Goal: Task Accomplishment & Management: Use online tool/utility

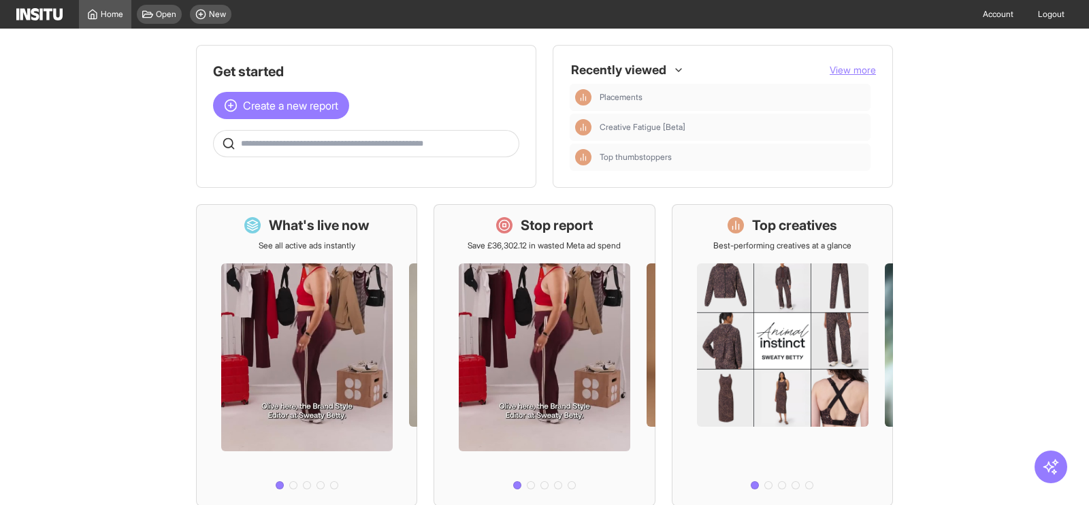
click at [44, 20] on img at bounding box center [39, 14] width 46 height 12
click at [213, 9] on span "New" at bounding box center [217, 14] width 17 height 11
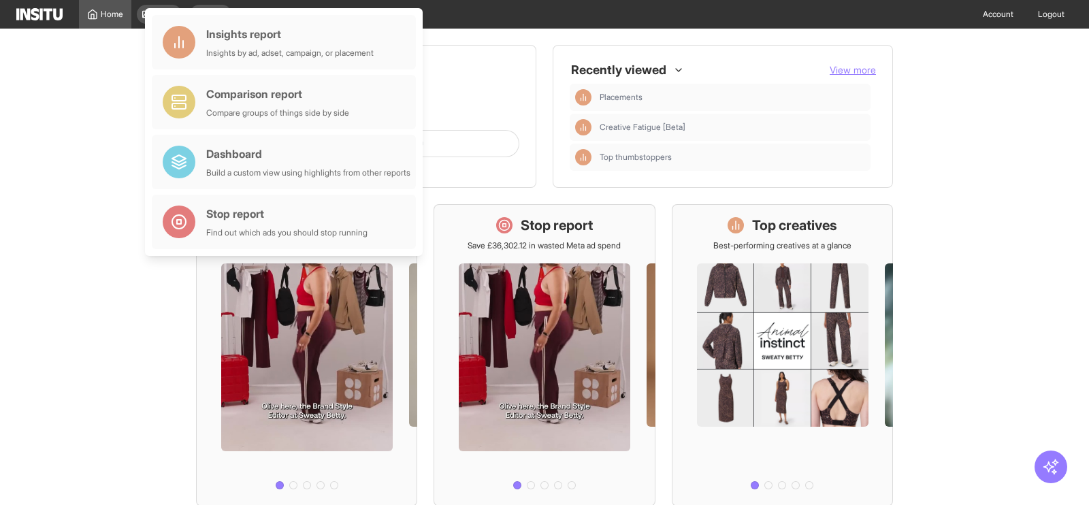
drag, startPoint x: 65, startPoint y: 57, endPoint x: 146, endPoint y: 15, distance: 91.9
click at [146, 15] on body "Home Open New Account Logout Get started Create a new report Ask questions like…" at bounding box center [544, 252] width 1089 height 505
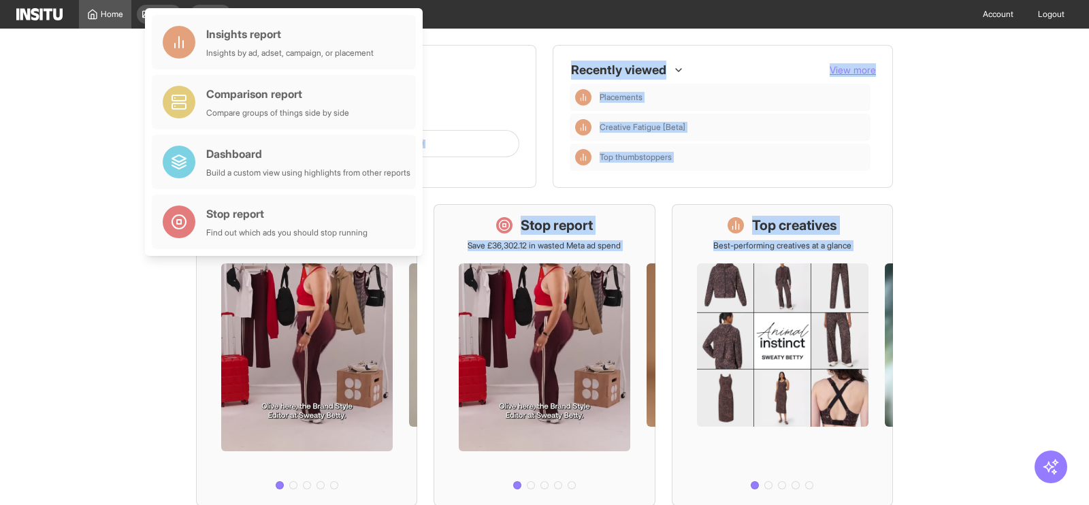
click at [119, 103] on main "Get started Create a new report Ask questions like: Which campaigns had the hig…" at bounding box center [544, 267] width 1089 height 477
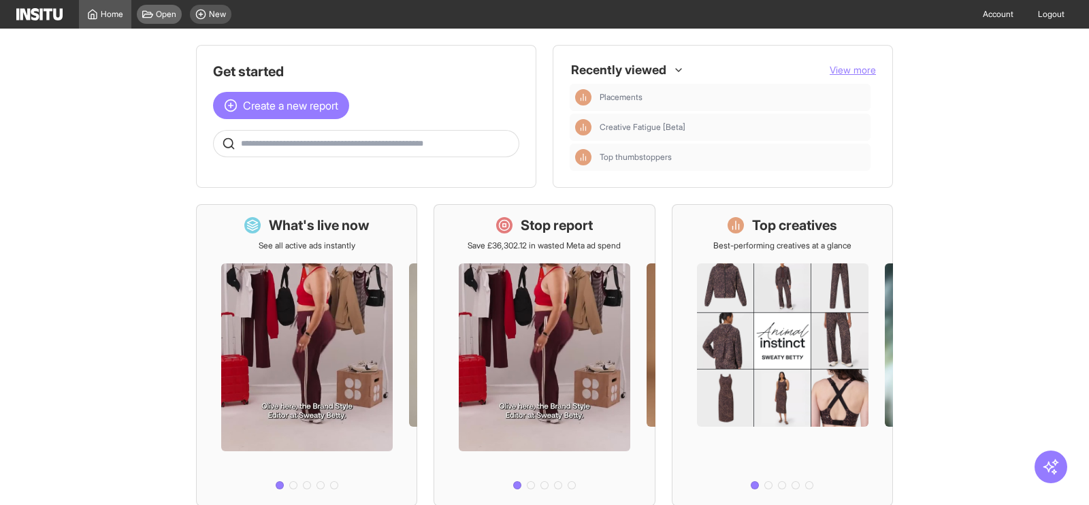
click at [160, 10] on span "Open" at bounding box center [166, 14] width 20 height 11
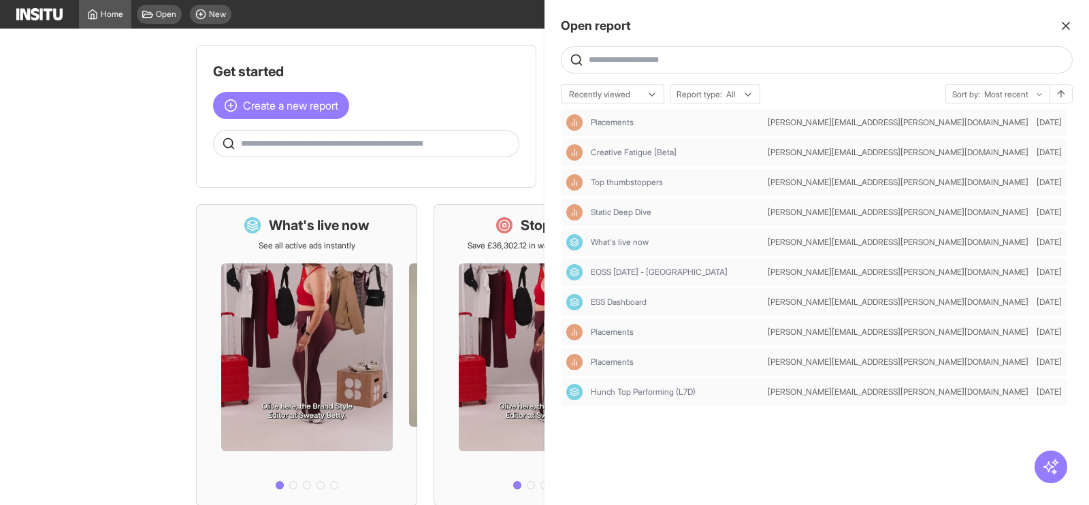
click at [1061, 27] on icon "button" at bounding box center [1066, 26] width 14 height 14
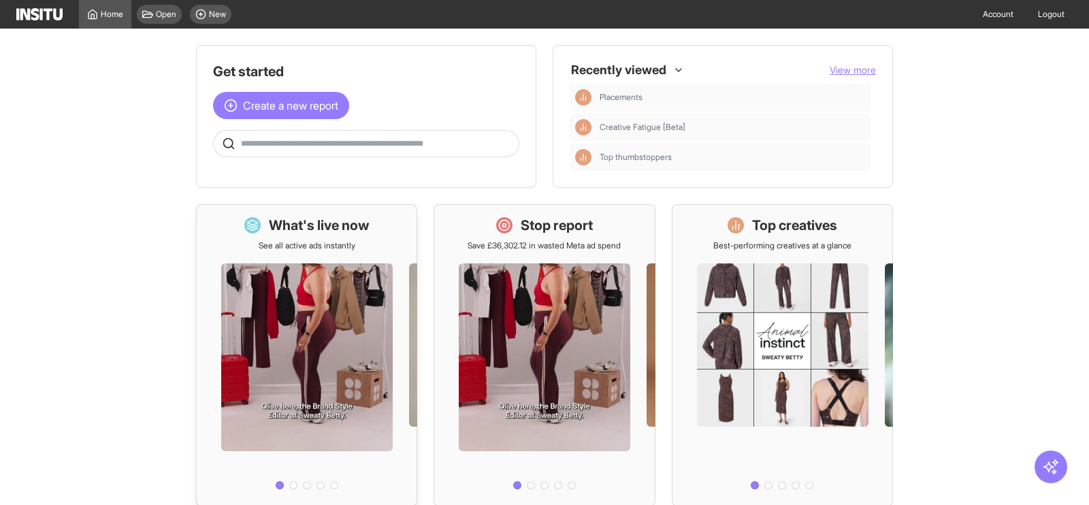
click at [269, 223] on h1 "What's live now" at bounding box center [319, 225] width 101 height 19
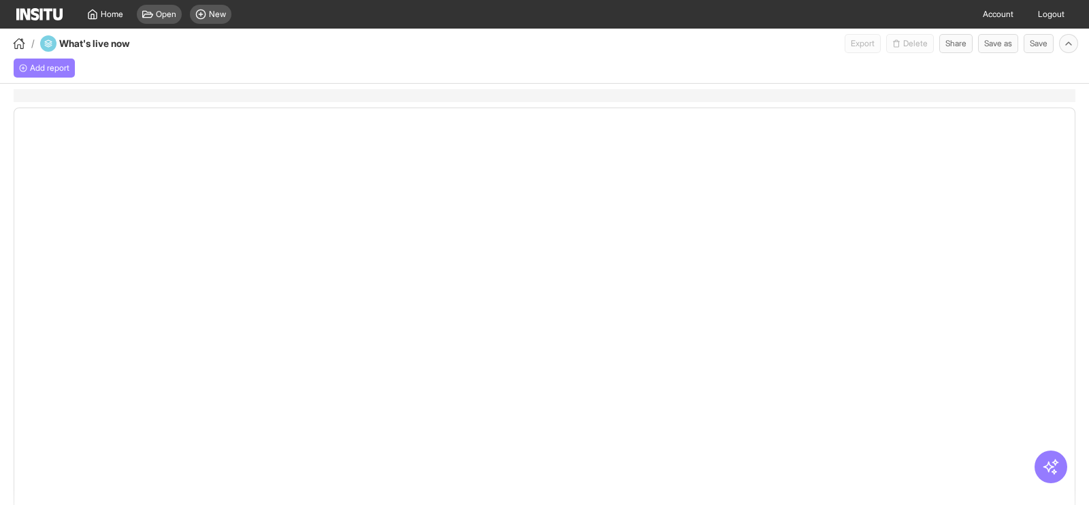
select select "**"
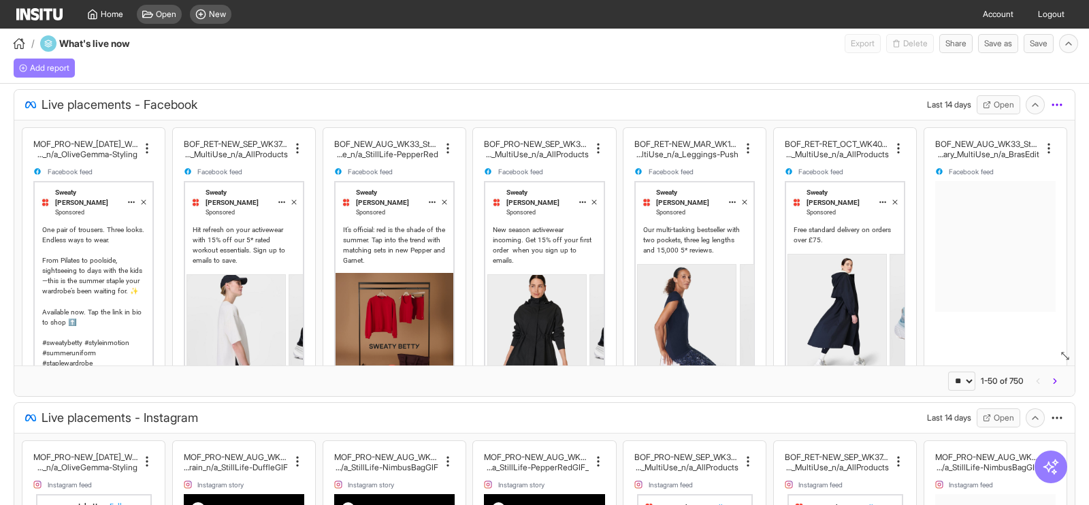
click at [1050, 110] on icon at bounding box center [1057, 105] width 14 height 14
click at [817, 68] on div "Add report" at bounding box center [544, 68] width 1089 height 31
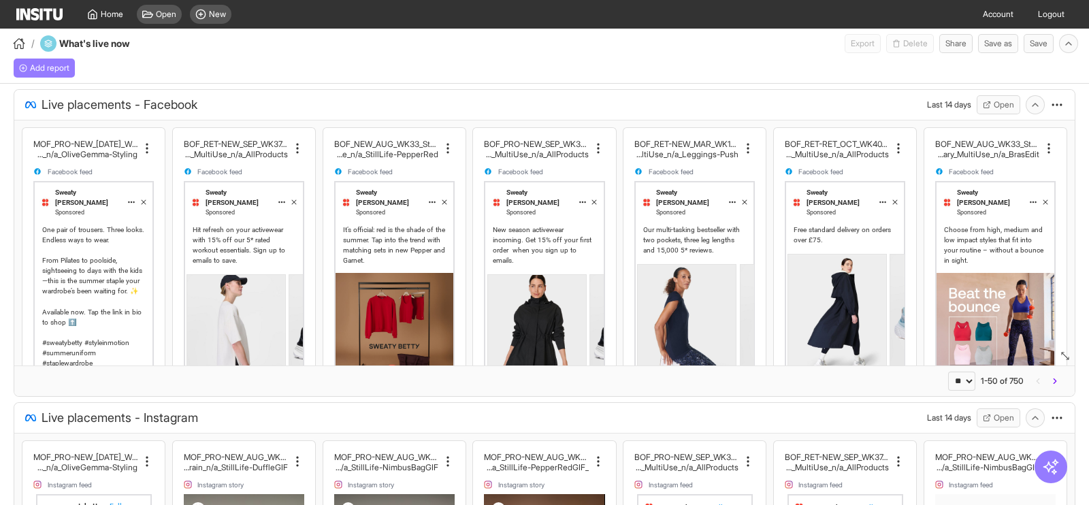
select select "**"
click at [29, 8] on img at bounding box center [39, 14] width 46 height 12
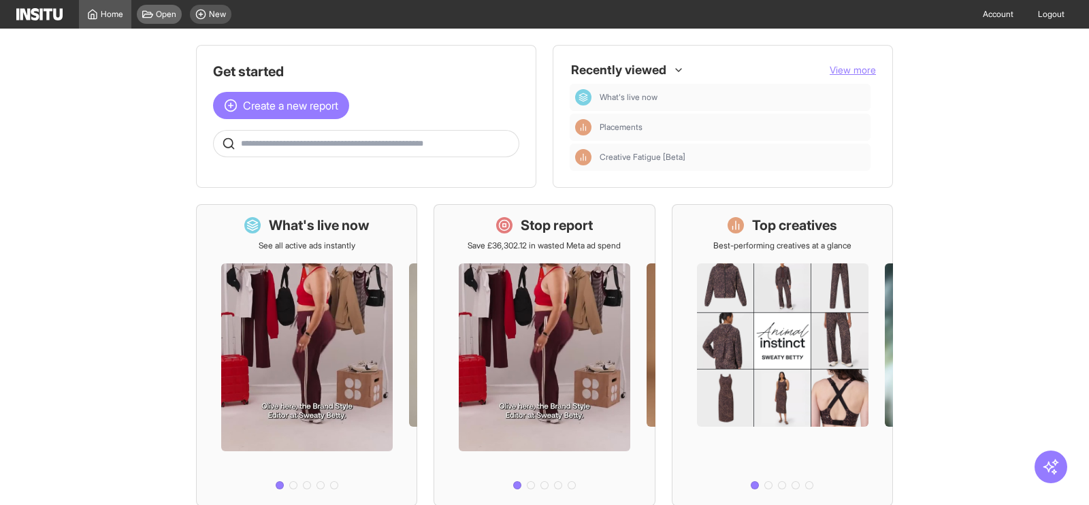
click at [156, 17] on span "Open" at bounding box center [166, 14] width 20 height 11
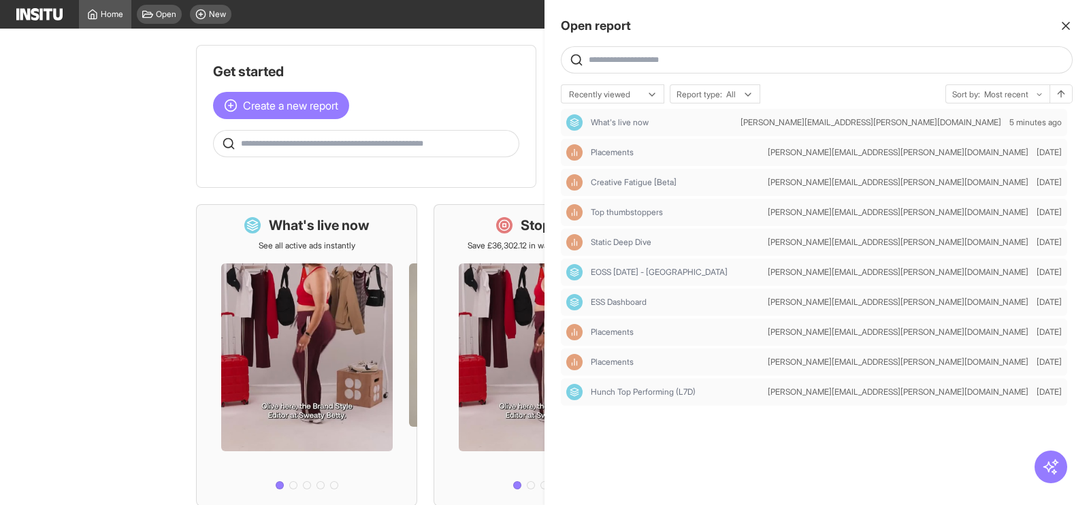
click at [223, 24] on div at bounding box center [544, 252] width 1089 height 505
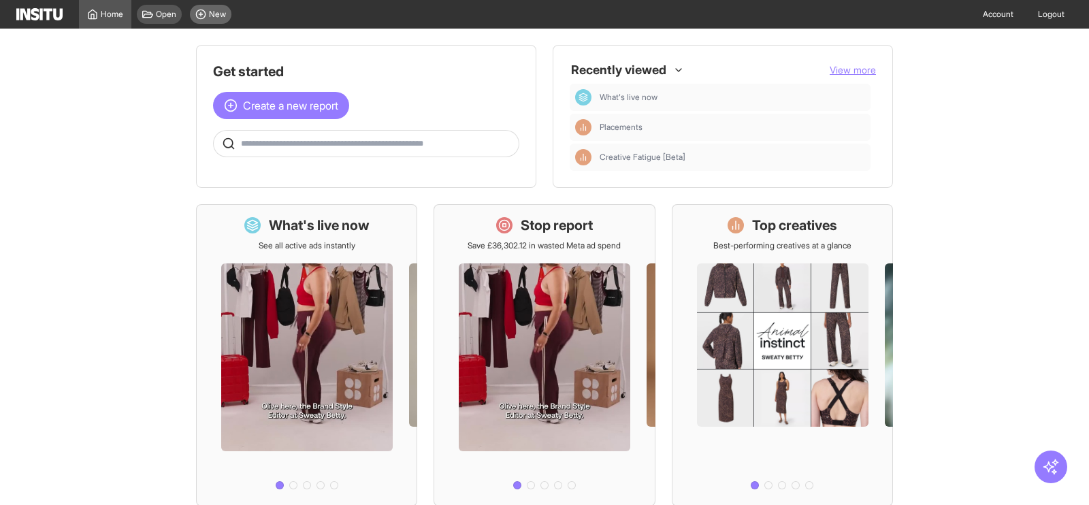
click at [213, 12] on span "New" at bounding box center [217, 14] width 17 height 11
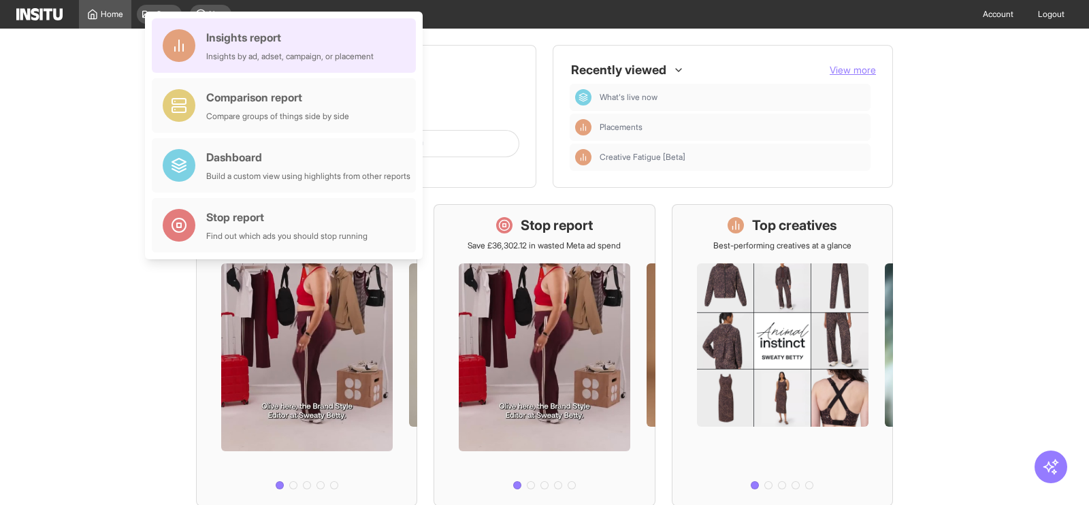
click at [216, 50] on div "Insights report Insights by ad, adset, campaign, or placement" at bounding box center [289, 45] width 167 height 33
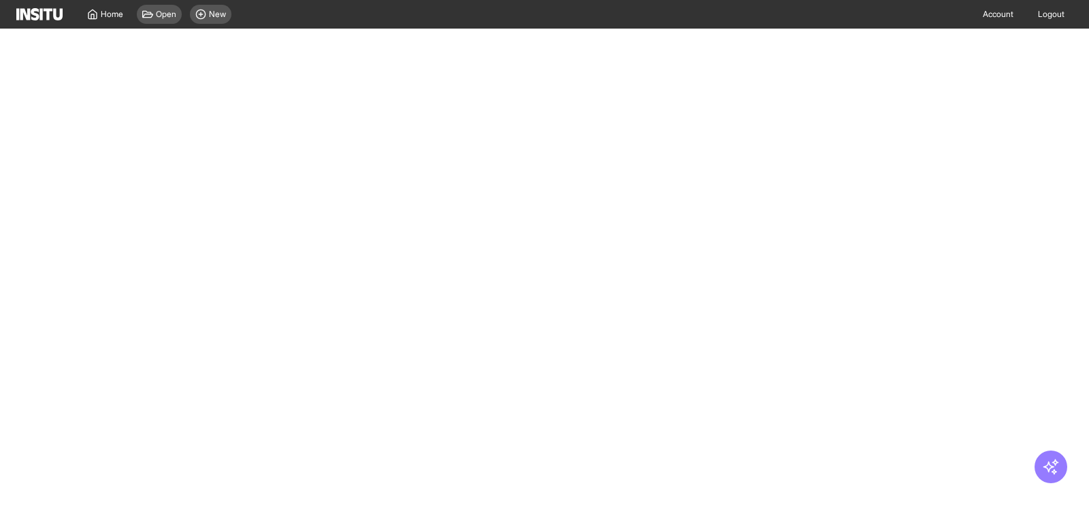
select select "**"
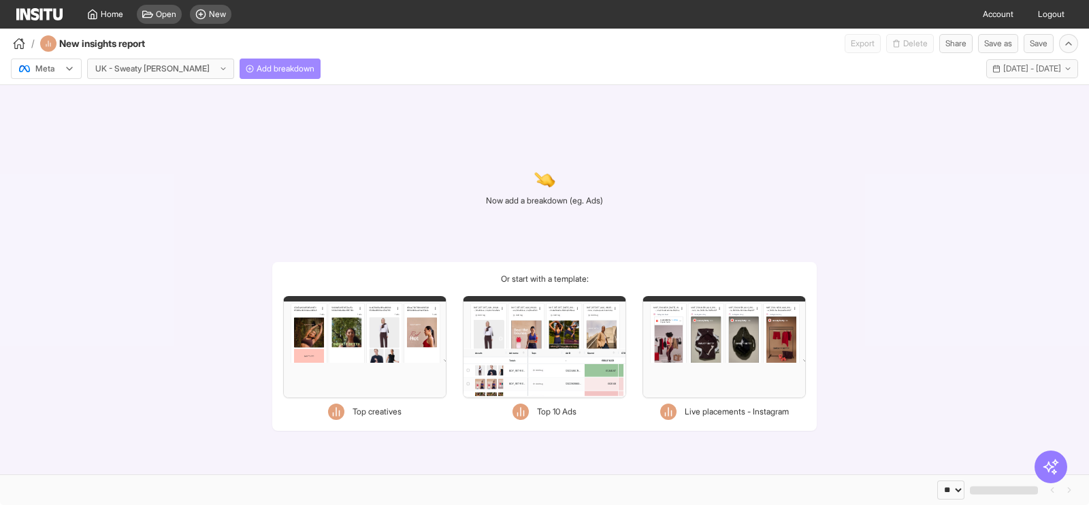
click at [257, 65] on span "Add breakdown" at bounding box center [286, 68] width 58 height 11
click at [412, 60] on div "Meta UK - Sweaty Betty Add breakdown Last 30 days - Sat 2 - Sun 31 Aug, 2025 2 …" at bounding box center [544, 66] width 1089 height 26
click at [1014, 74] on span "[DATE] - [DATE]" at bounding box center [1032, 68] width 58 height 11
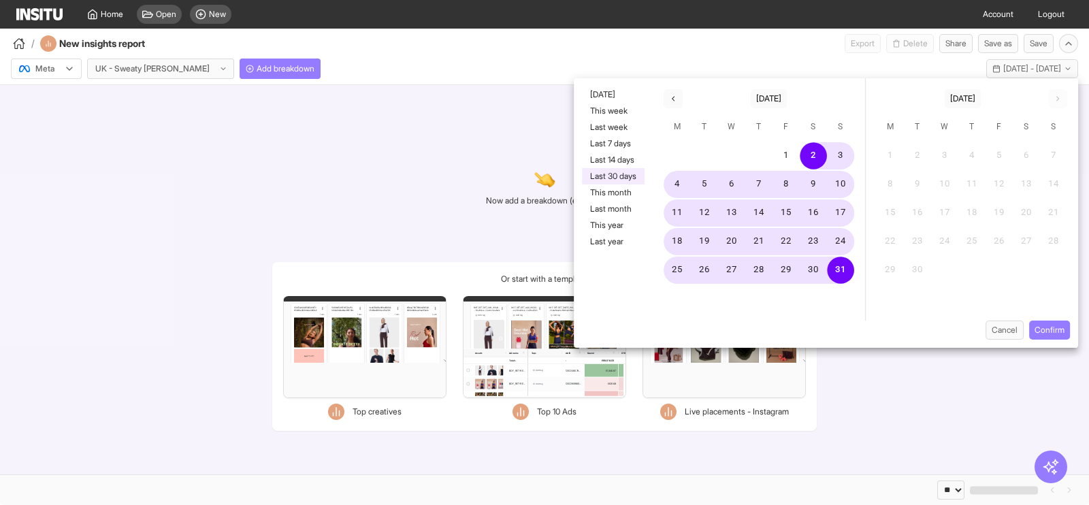
click at [844, 285] on div "1 2 3 4 5 6 7 8 9 10 11 12 13 14 15 16 17 18 19 20 21 22 23 24 25 26 27 28 29 3…" at bounding box center [759, 231] width 212 height 180
click at [840, 274] on button "31" at bounding box center [840, 270] width 27 height 27
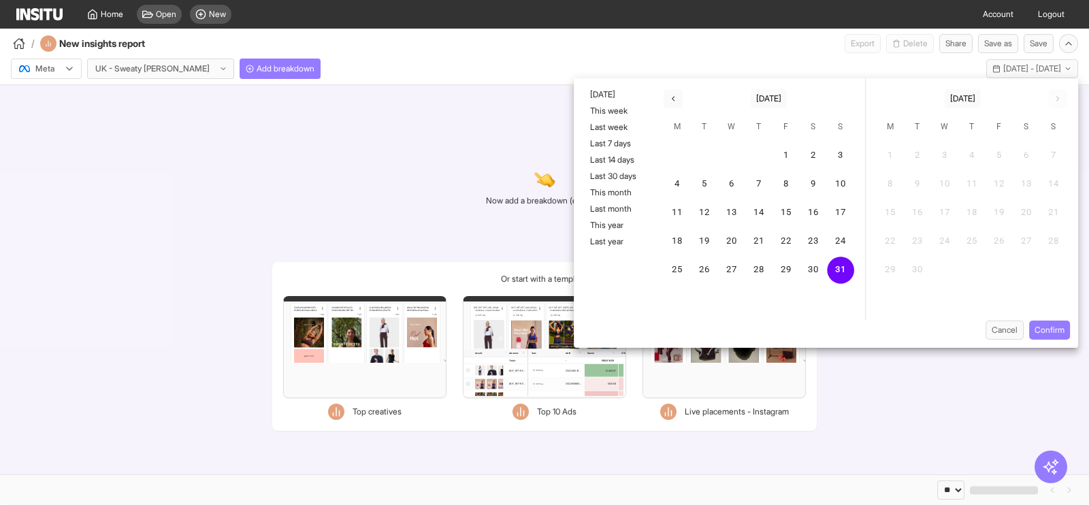
click at [506, 92] on div "Now add a breakdown (eg. Ads) Or start with a template: Filters Format Static V…" at bounding box center [544, 279] width 1089 height 389
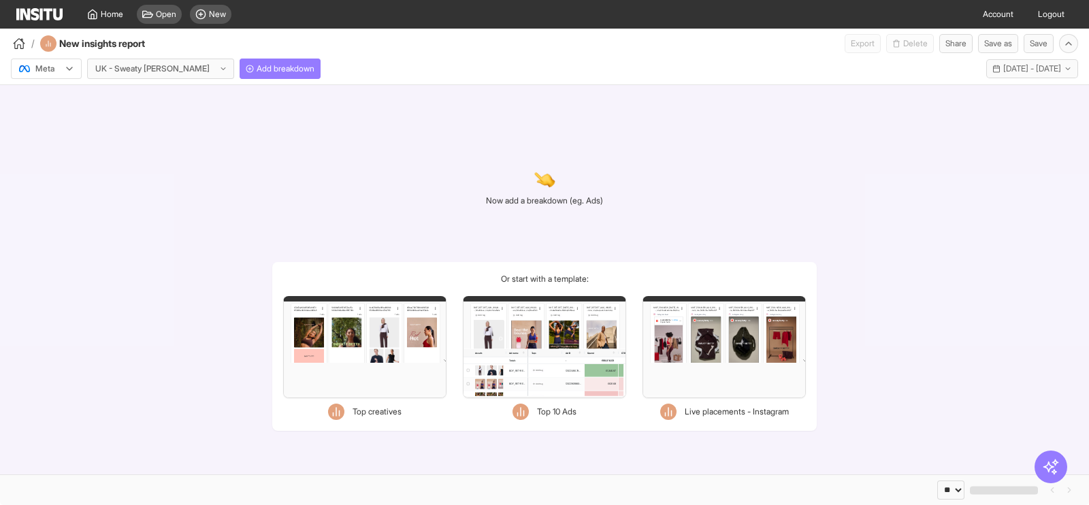
click at [674, 347] on div "Filters Format Static Video Static & Video Placement types Instagram Explore Se…" at bounding box center [724, 347] width 163 height 102
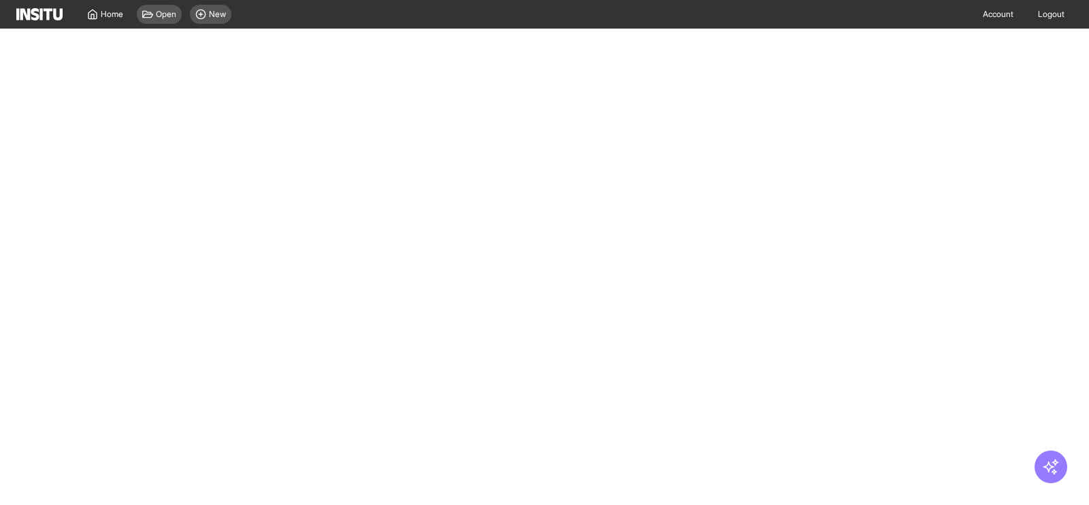
select select "**"
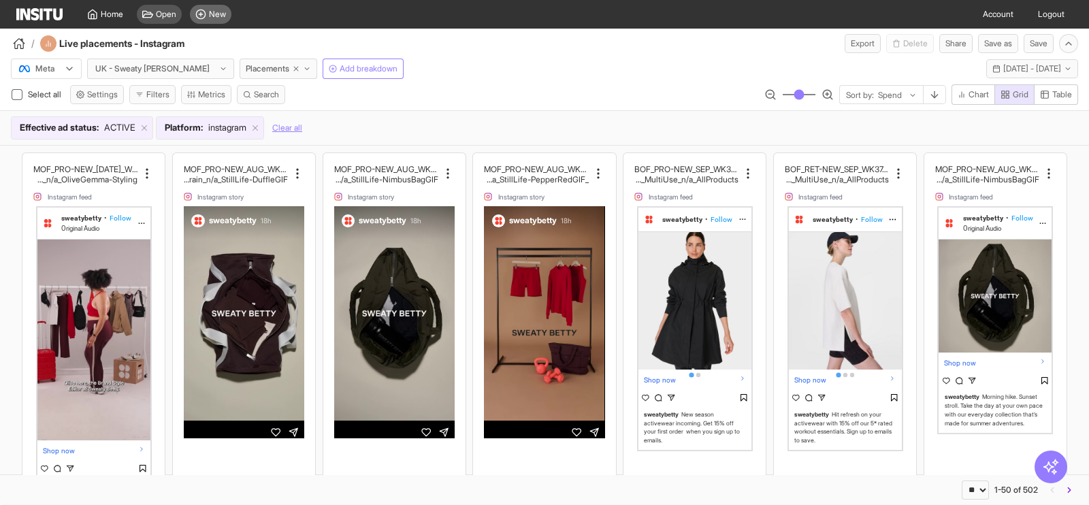
click at [225, 22] on div "New" at bounding box center [211, 14] width 42 height 19
click at [31, 7] on div "Home Open New" at bounding box center [126, 14] width 221 height 29
click at [31, 9] on img at bounding box center [39, 14] width 46 height 12
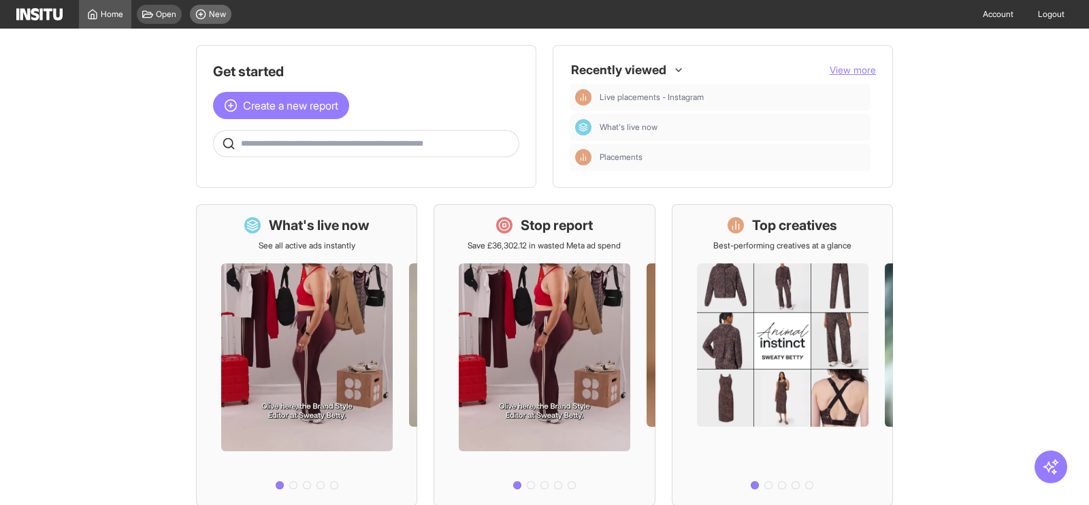
click at [208, 18] on div "New" at bounding box center [211, 14] width 42 height 19
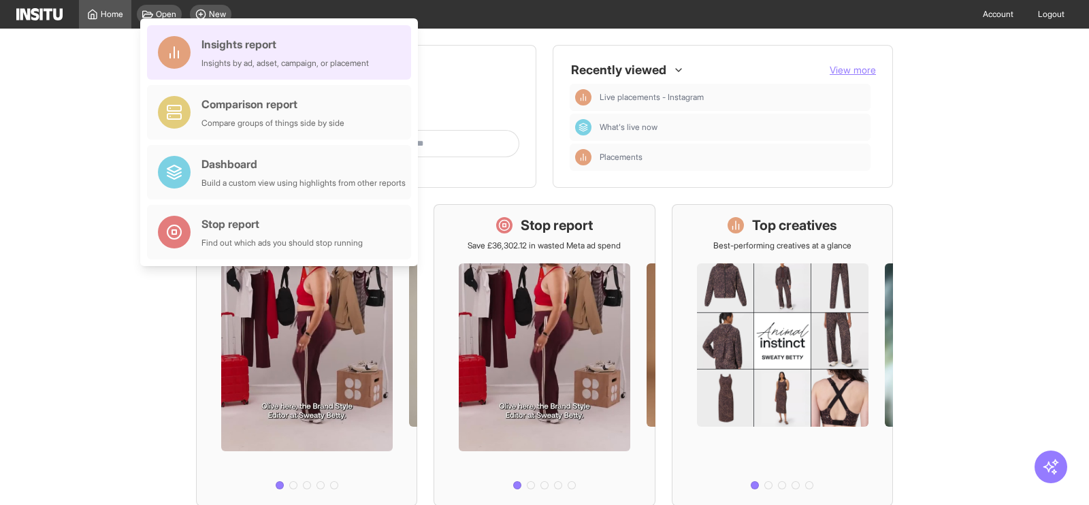
click at [233, 78] on div "Insights report Insights by ad, adset, campaign, or placement" at bounding box center [279, 52] width 264 height 54
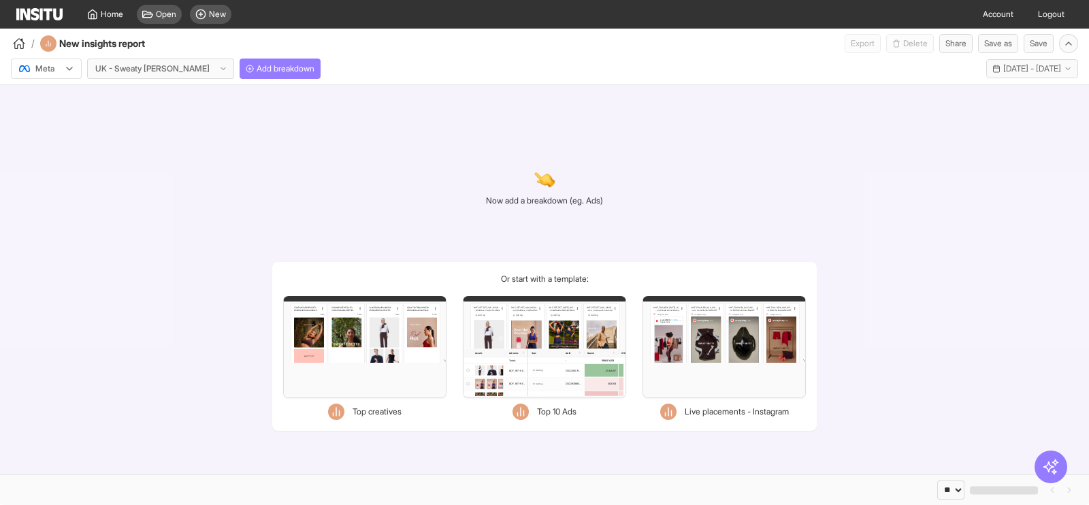
select select "**"
click at [135, 72] on div at bounding box center [152, 69] width 117 height 14
click at [330, 165] on div "Now add a breakdown (eg. Ads) Or start with a template: Filters Format Static V…" at bounding box center [544, 279] width 1089 height 389
click at [681, 351] on div "Filters Format Static Video Static & Video Placement types Instagram Explore Se…" at bounding box center [724, 347] width 163 height 102
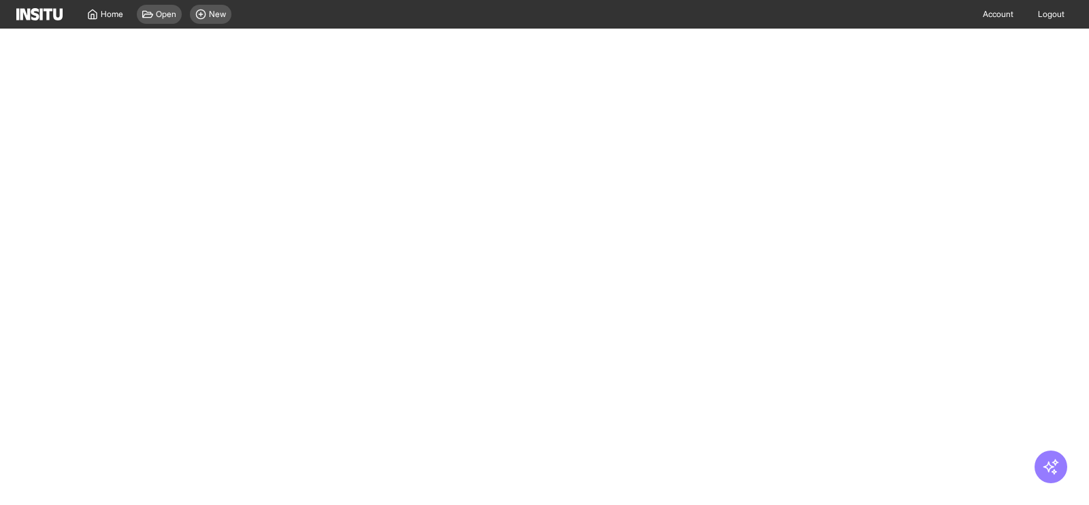
select select "**"
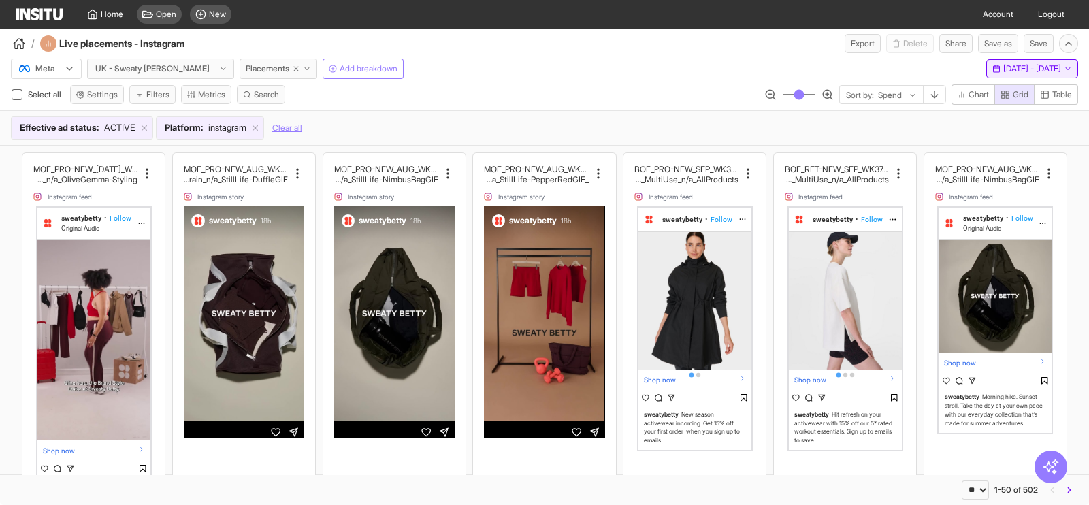
click at [993, 69] on icon "button" at bounding box center [997, 69] width 8 height 8
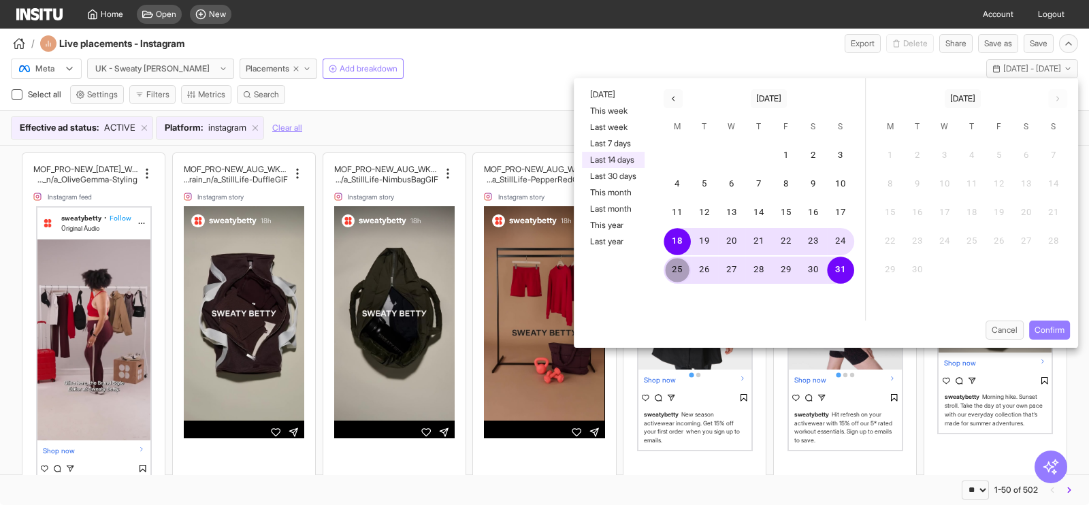
click at [677, 266] on button "25" at bounding box center [677, 270] width 27 height 27
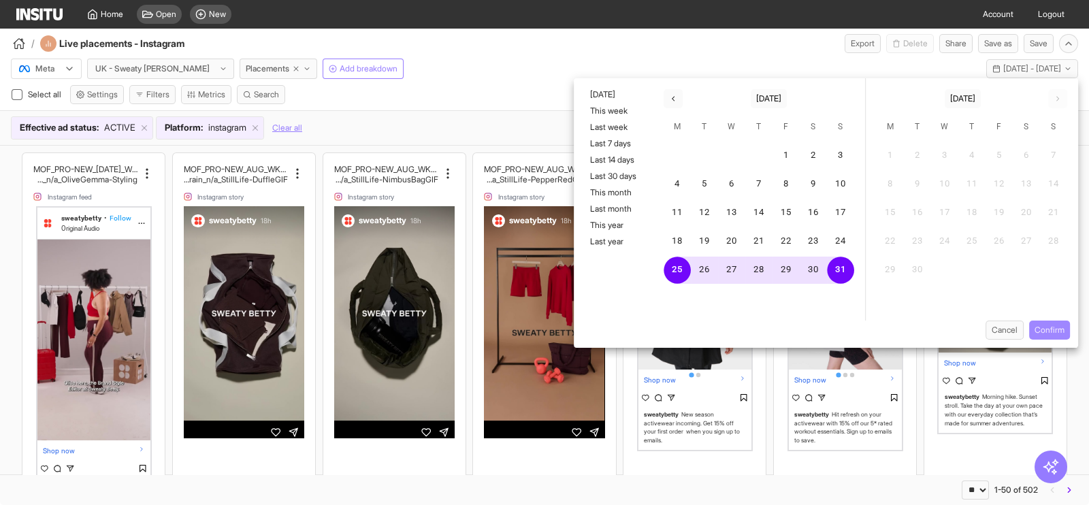
click at [1048, 325] on button "Confirm" at bounding box center [1049, 330] width 41 height 19
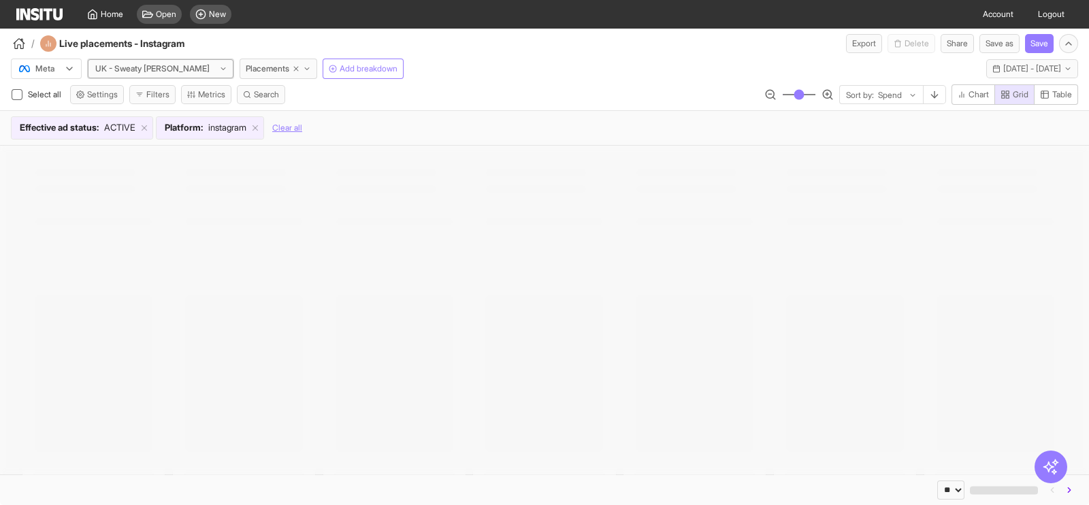
click at [167, 63] on div at bounding box center [152, 69] width 117 height 14
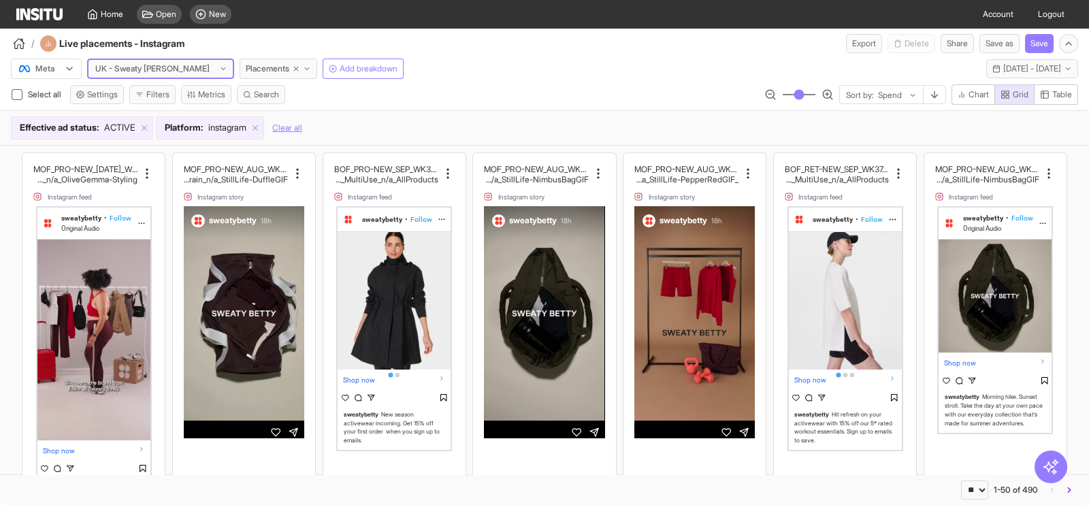
click at [154, 69] on div at bounding box center [152, 69] width 117 height 14
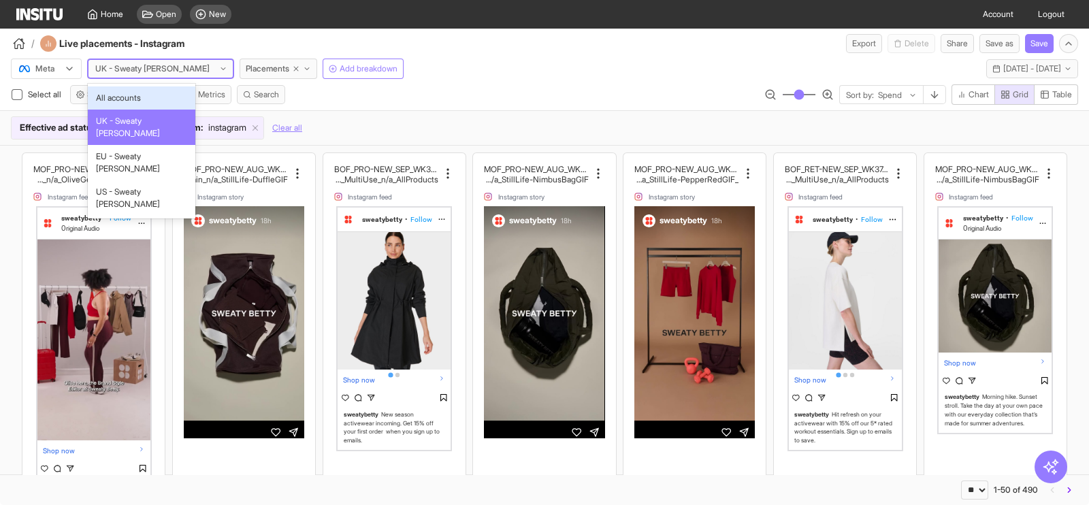
click at [154, 69] on div at bounding box center [152, 69] width 117 height 14
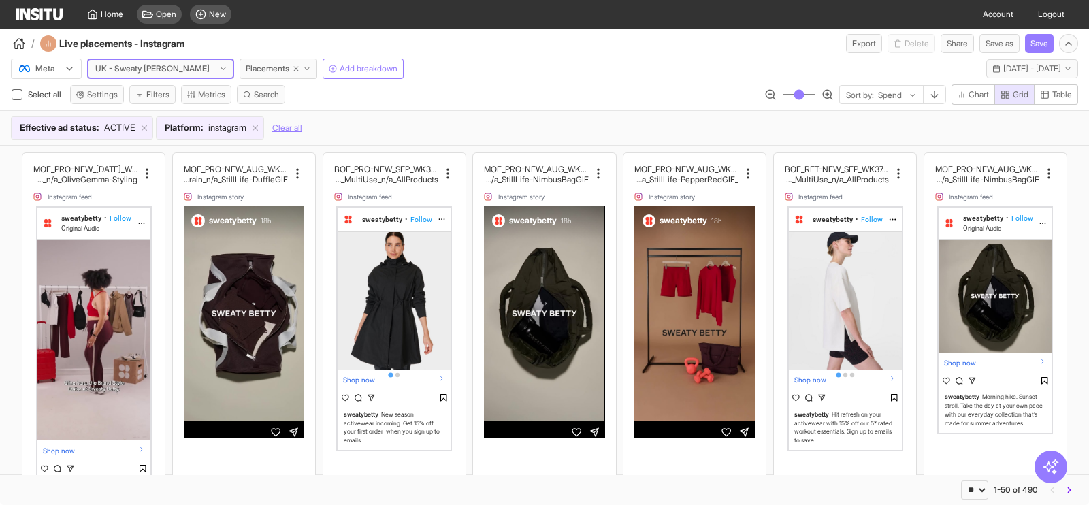
click at [154, 69] on div at bounding box center [152, 69] width 117 height 14
click at [158, 97] on button "Filters" at bounding box center [152, 94] width 46 height 19
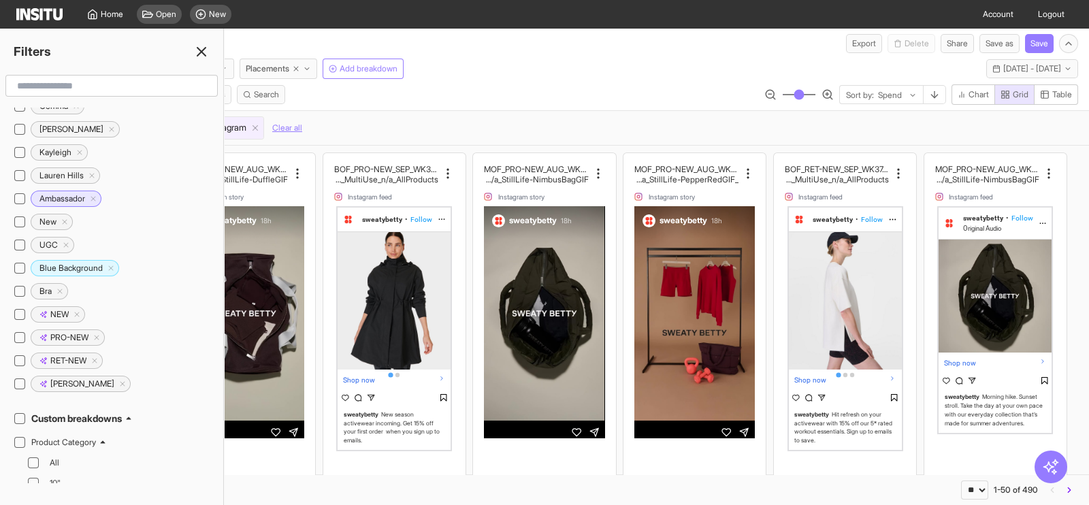
scroll to position [605, 0]
click at [100, 85] on input "text" at bounding box center [112, 86] width 200 height 25
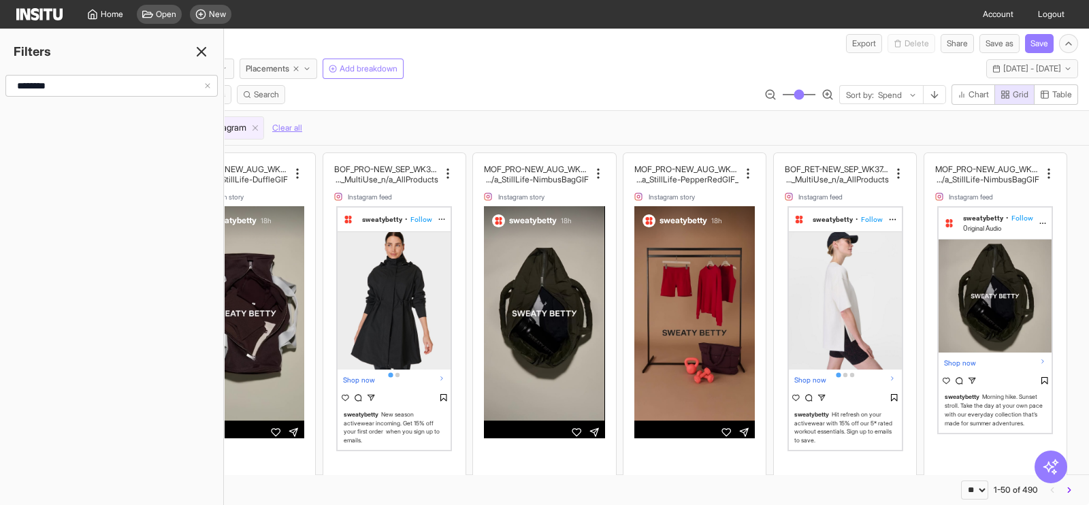
scroll to position [0, 0]
click at [100, 85] on input "********" at bounding box center [108, 86] width 192 height 25
type input "********"
click at [201, 50] on line at bounding box center [201, 52] width 8 height 8
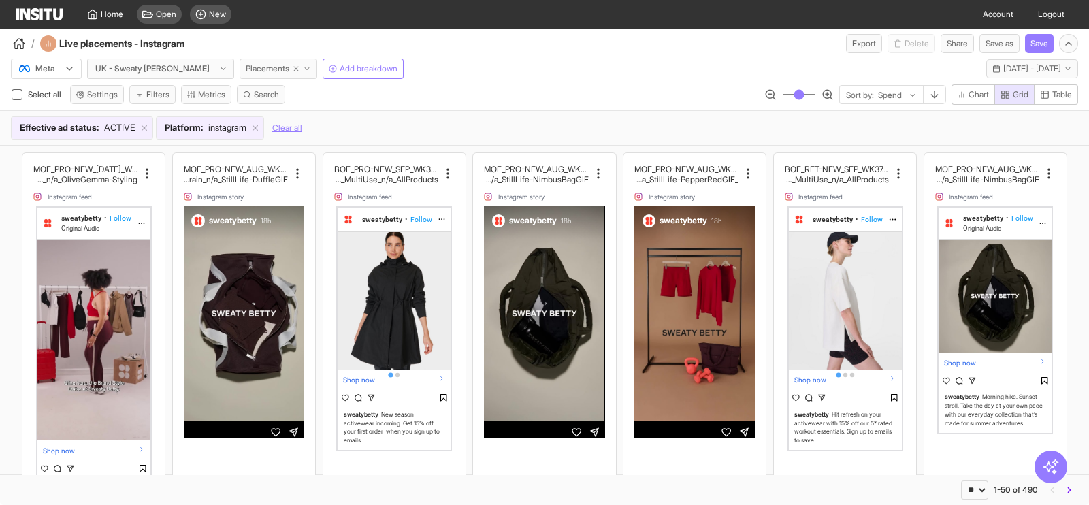
click at [240, 77] on button "Placements" at bounding box center [279, 69] width 78 height 20
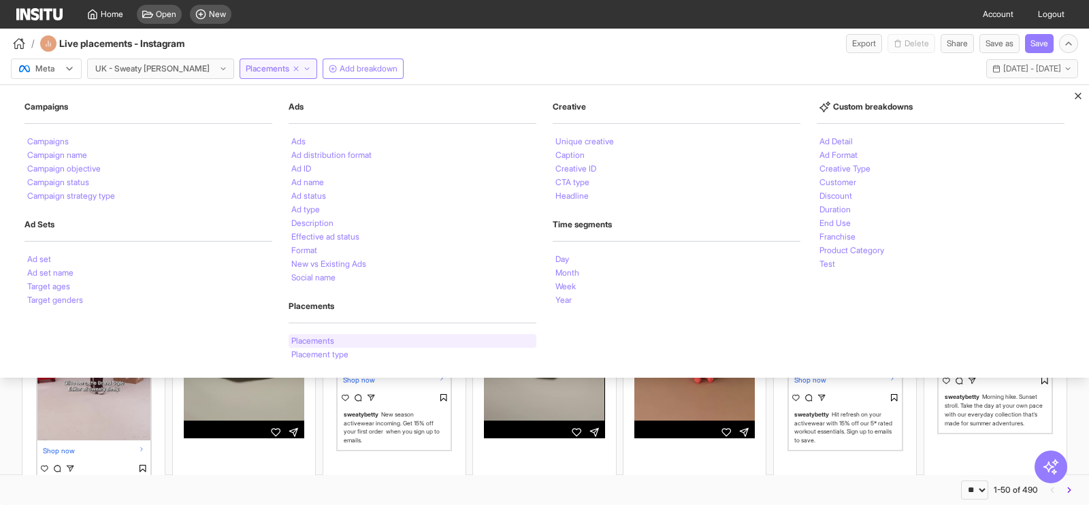
click at [296, 345] on div "Placements" at bounding box center [413, 341] width 248 height 14
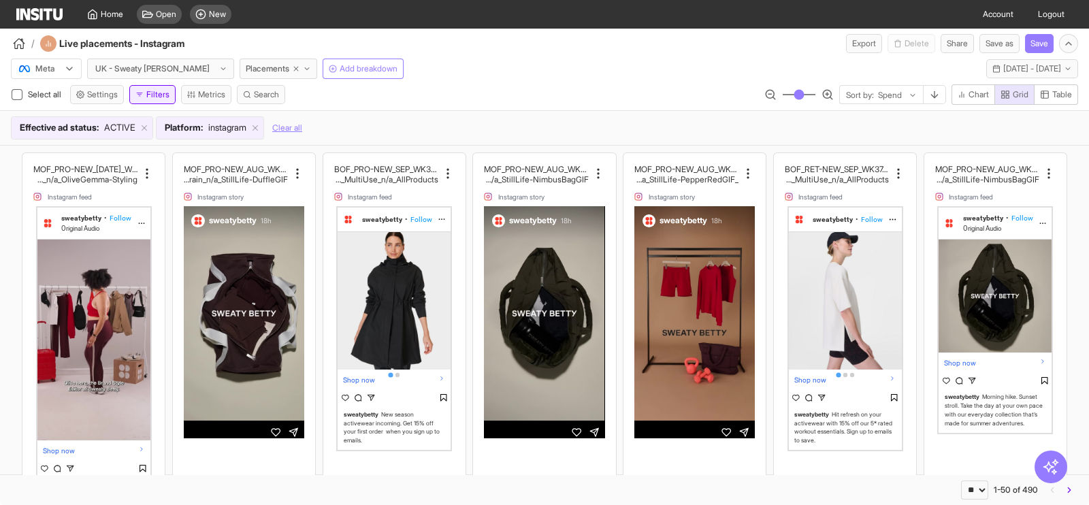
click at [159, 88] on button "Filters" at bounding box center [152, 94] width 46 height 19
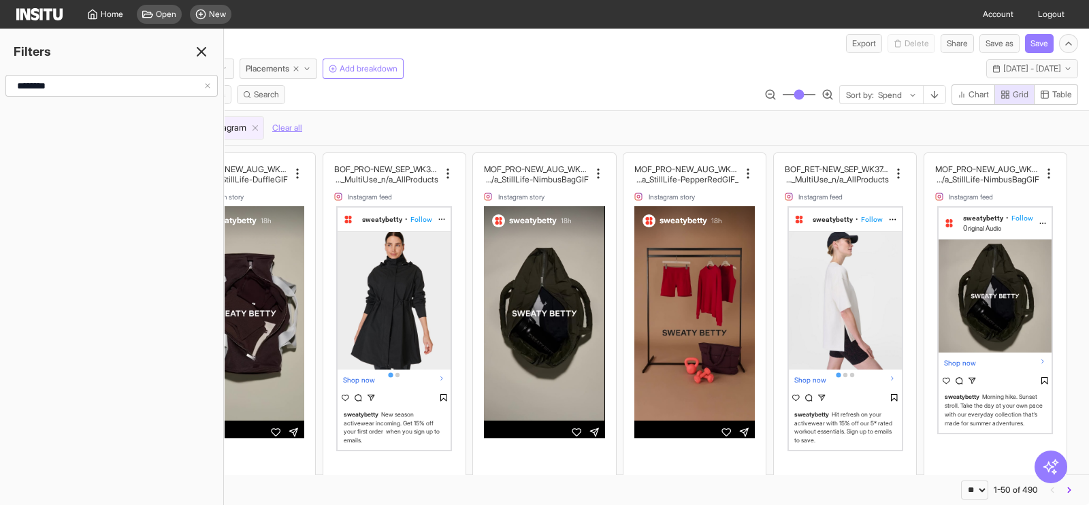
click at [125, 88] on input "********" at bounding box center [108, 86] width 192 height 25
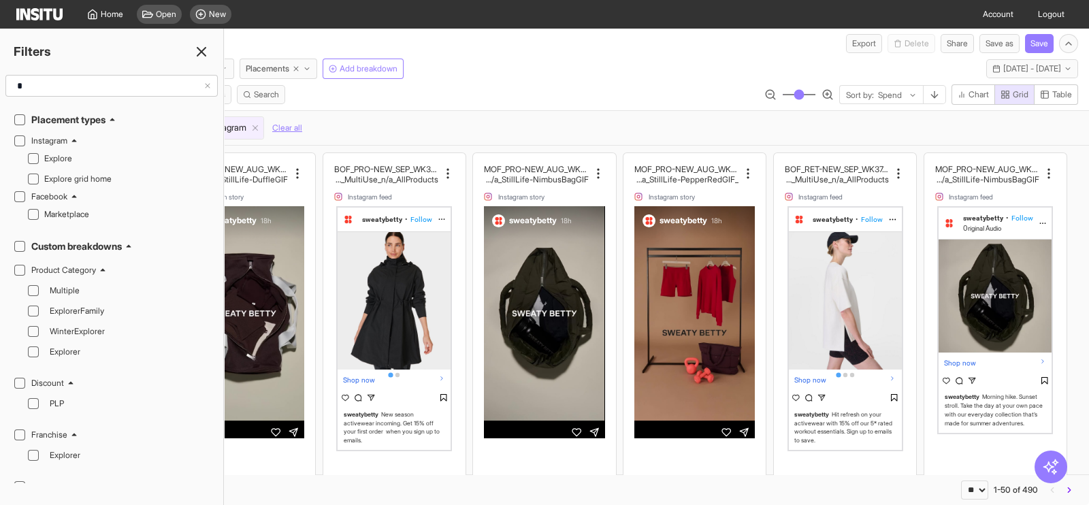
type input "*"
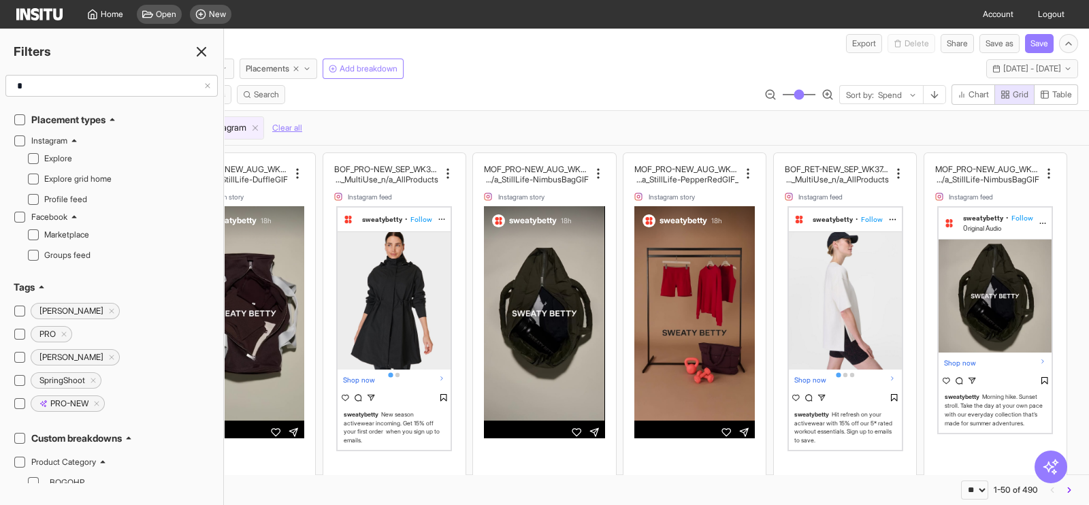
click at [451, 91] on div "Select all Settings Filters Metrics Search Sort by: Spend Chart Grid Table" at bounding box center [544, 97] width 1089 height 26
click at [200, 55] on icon at bounding box center [201, 52] width 16 height 16
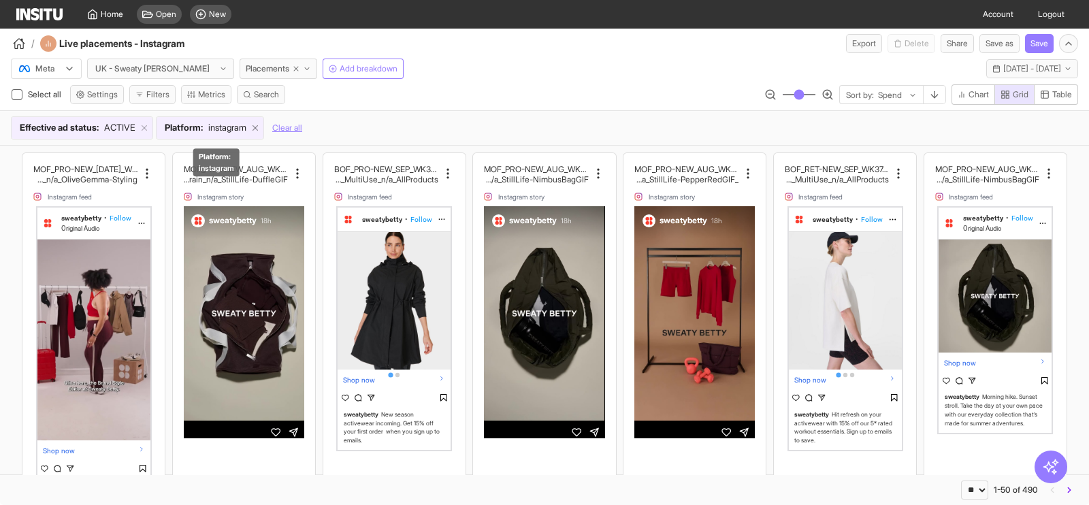
click at [258, 127] on line at bounding box center [255, 128] width 5 height 5
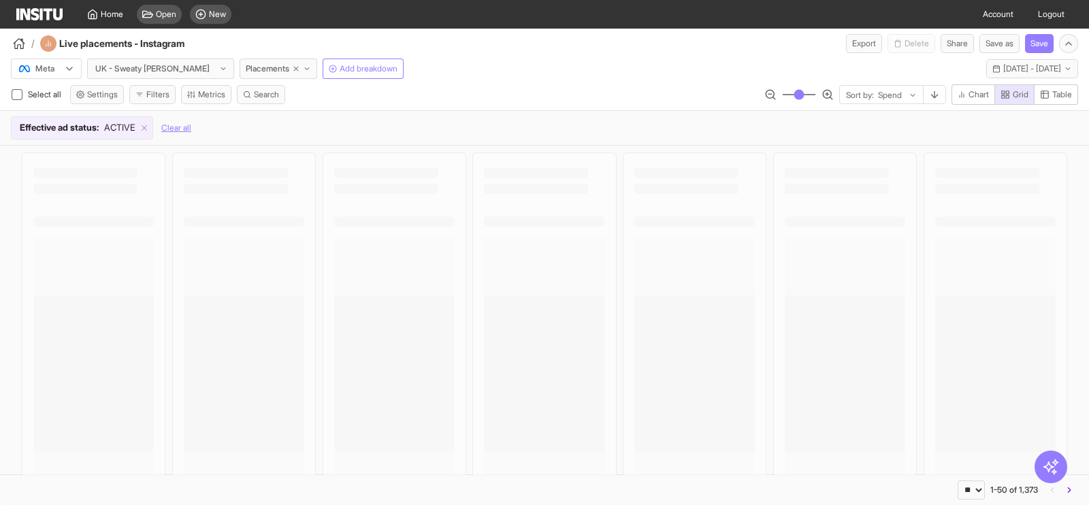
click at [450, 73] on div "Meta UK - Sweaty [PERSON_NAME] Placements Add breakdown [DATE] - [DATE] [DATE] …" at bounding box center [544, 66] width 1089 height 26
click at [33, 73] on div at bounding box center [37, 69] width 38 height 14
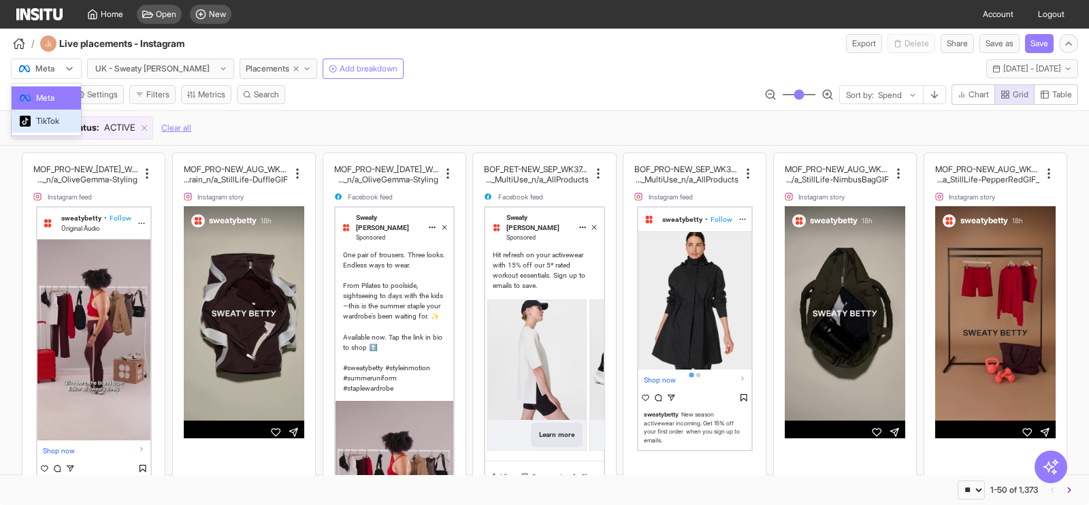
click at [525, 29] on div "/ Live placements - Instagram Export Delete Share Save as Save" at bounding box center [544, 41] width 1089 height 25
click at [160, 96] on button "Filters" at bounding box center [152, 94] width 46 height 19
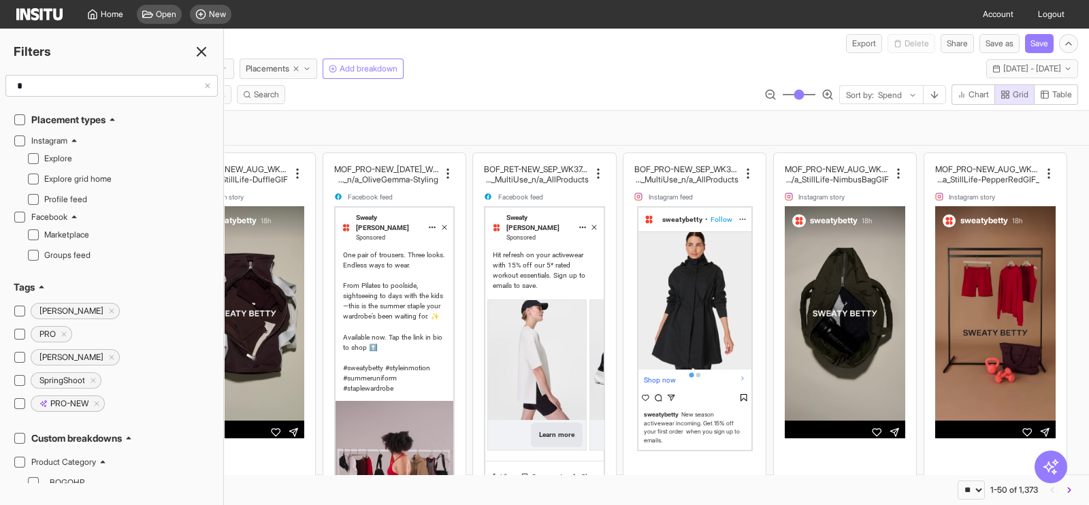
click at [203, 52] on icon at bounding box center [201, 52] width 16 height 16
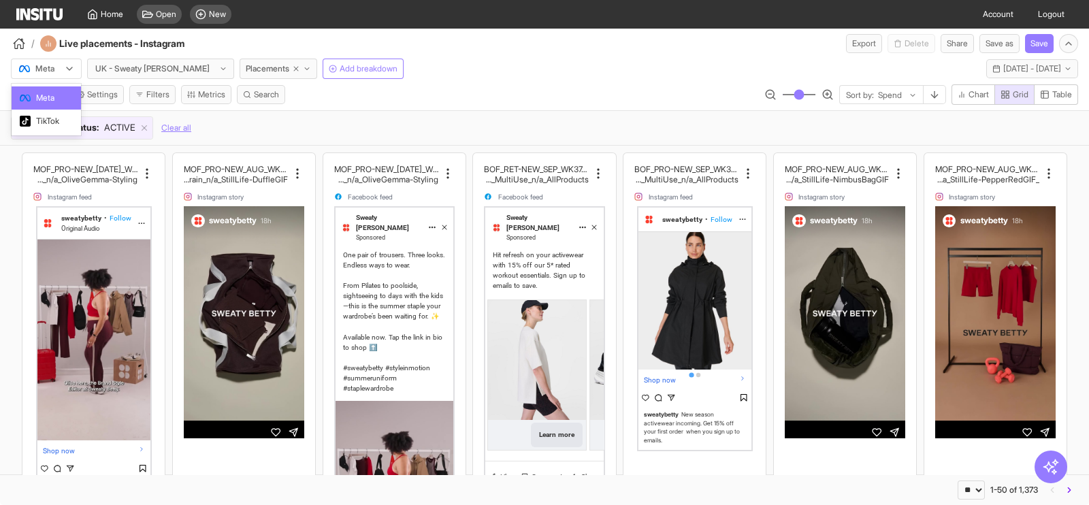
click at [67, 70] on icon at bounding box center [69, 68] width 11 height 11
click at [54, 110] on div "TikTok" at bounding box center [47, 121] width 70 height 23
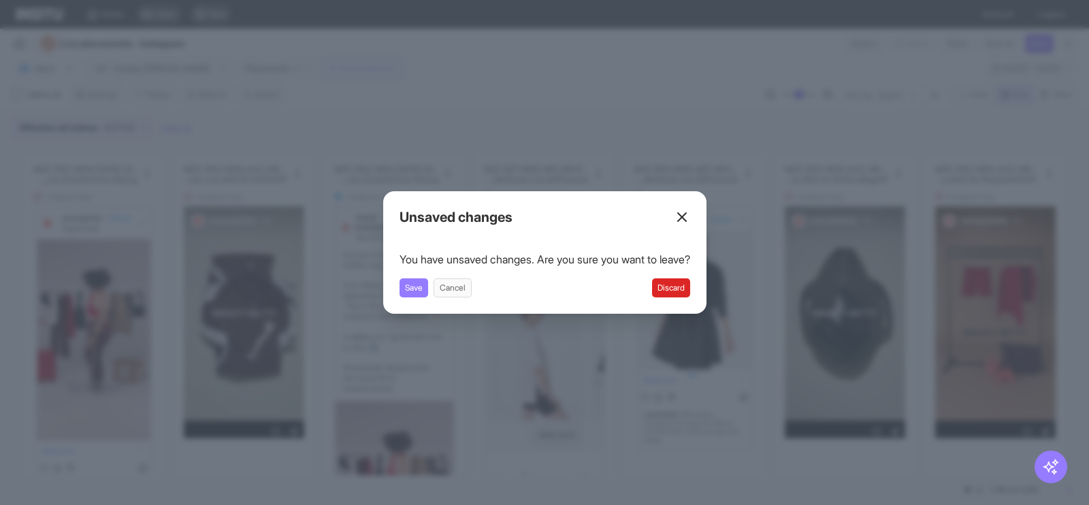
click at [674, 289] on button "Discard" at bounding box center [671, 287] width 38 height 19
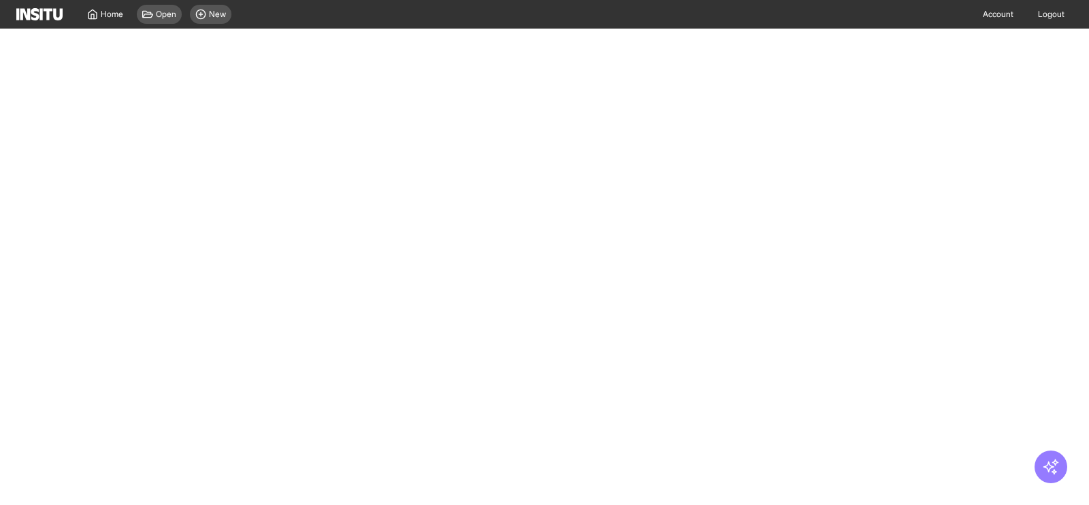
select select "**"
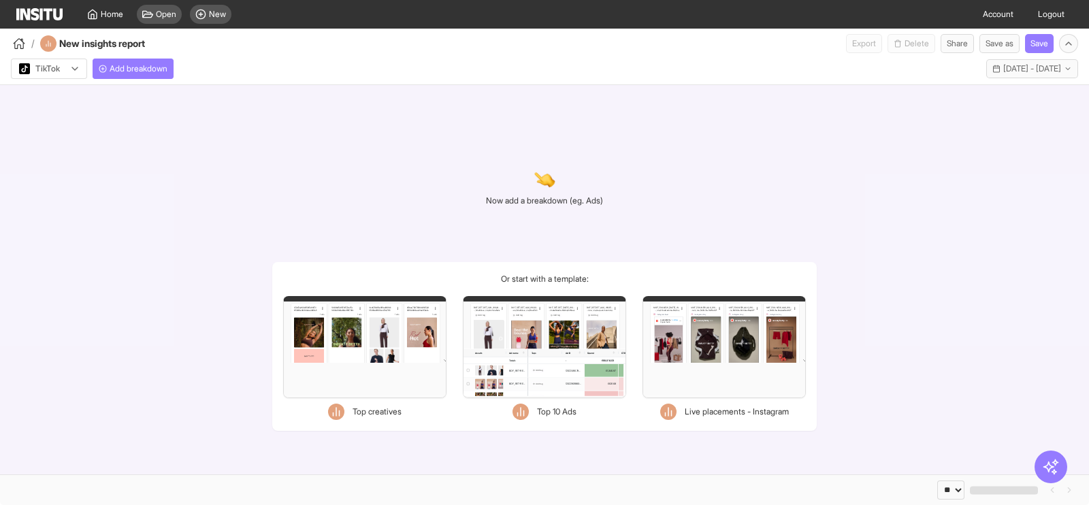
click at [754, 361] on div "Filters Format Static Video Static & Video Placement types Instagram Explore Se…" at bounding box center [724, 347] width 163 height 102
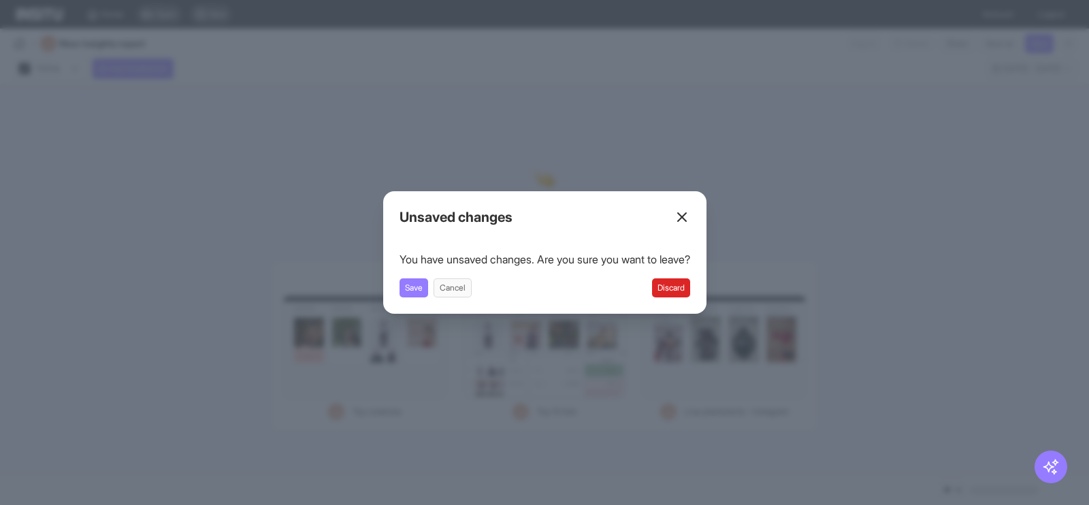
click at [690, 216] on icon at bounding box center [682, 217] width 16 height 16
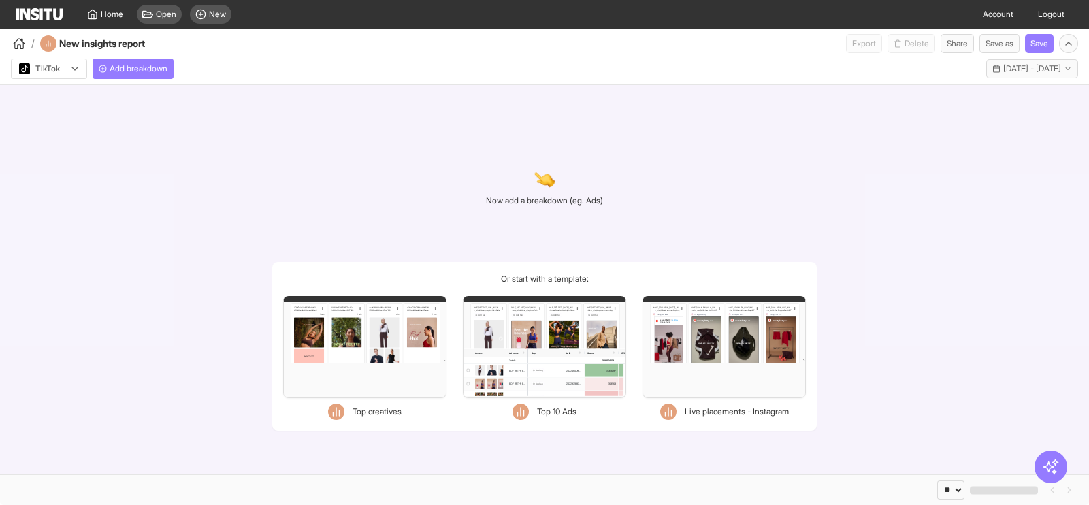
click at [719, 169] on div "Now add a breakdown (eg. Ads) Or start with a template: Filters Format Static V…" at bounding box center [544, 279] width 1089 height 389
